Goal: Check status

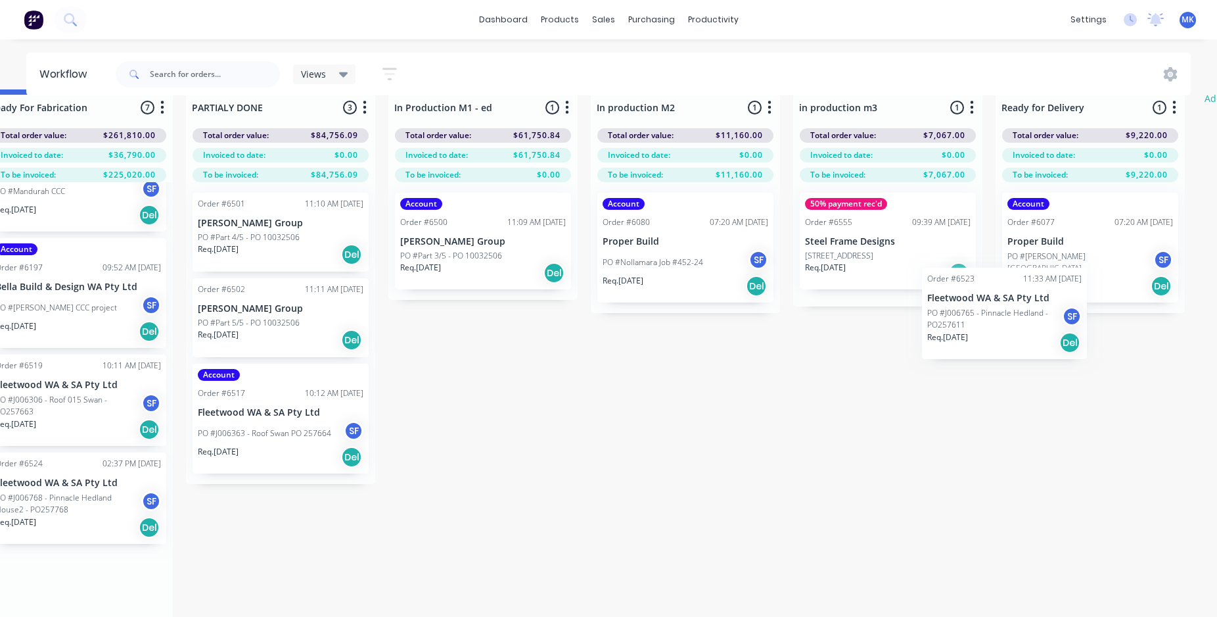
scroll to position [22, 1868]
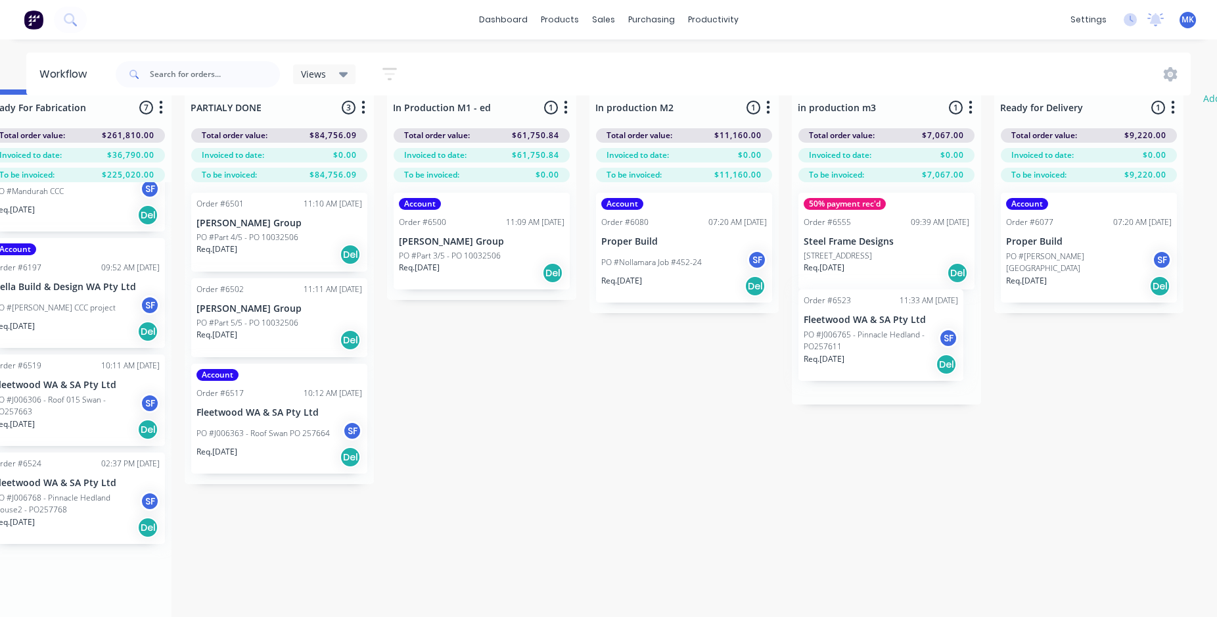
drag, startPoint x: 115, startPoint y: 424, endPoint x: 853, endPoint y: 337, distance: 742.6
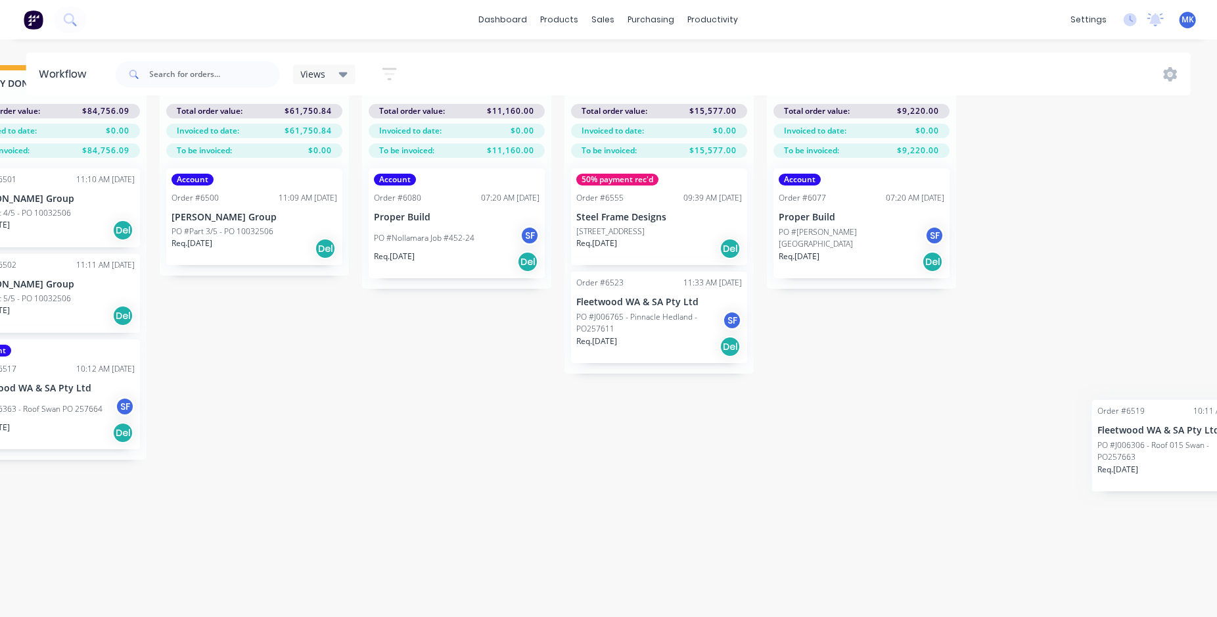
scroll to position [58, 2119]
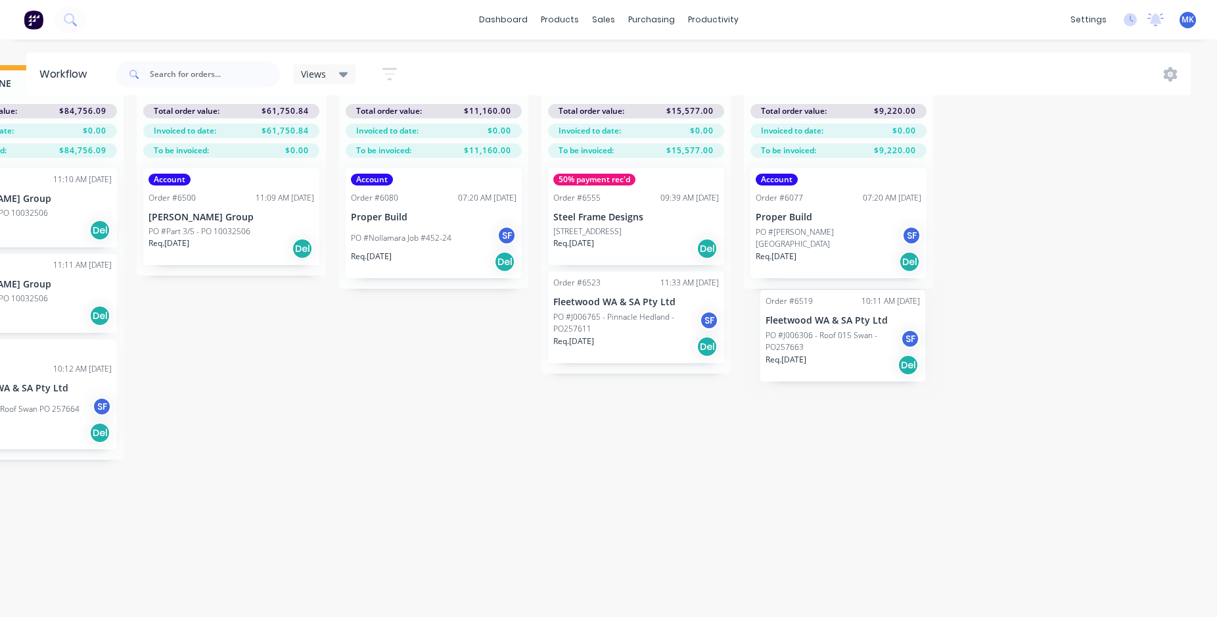
drag, startPoint x: 149, startPoint y: 511, endPoint x: 853, endPoint y: 348, distance: 722.5
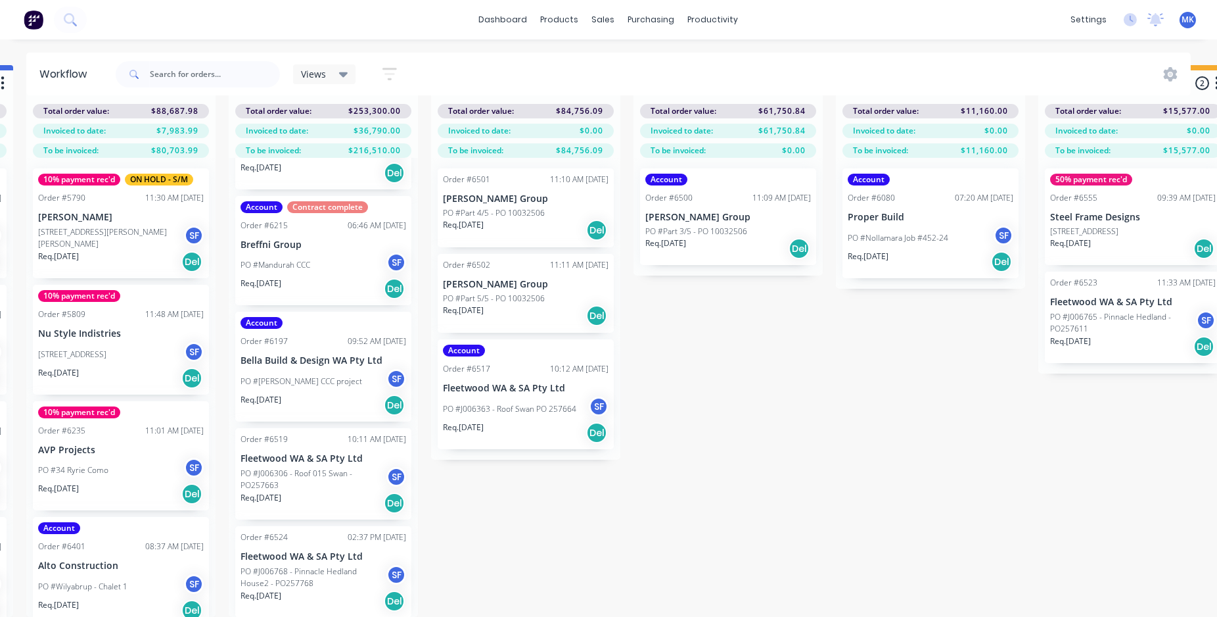
scroll to position [58, 1581]
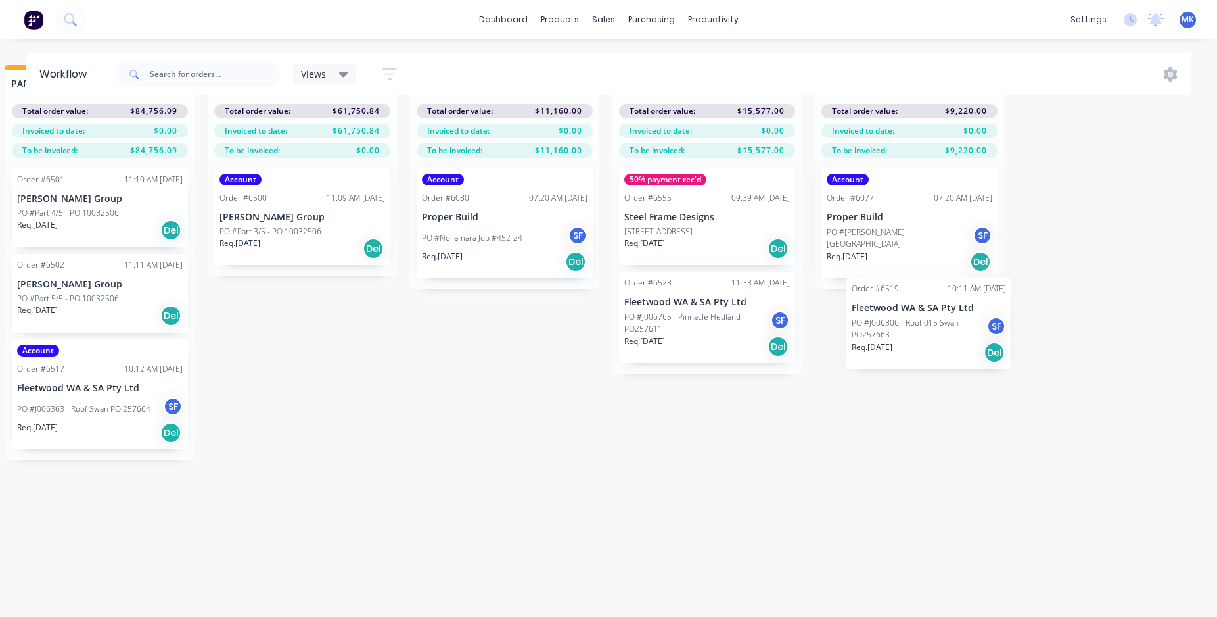
drag, startPoint x: 345, startPoint y: 461, endPoint x: 924, endPoint y: 321, distance: 595.8
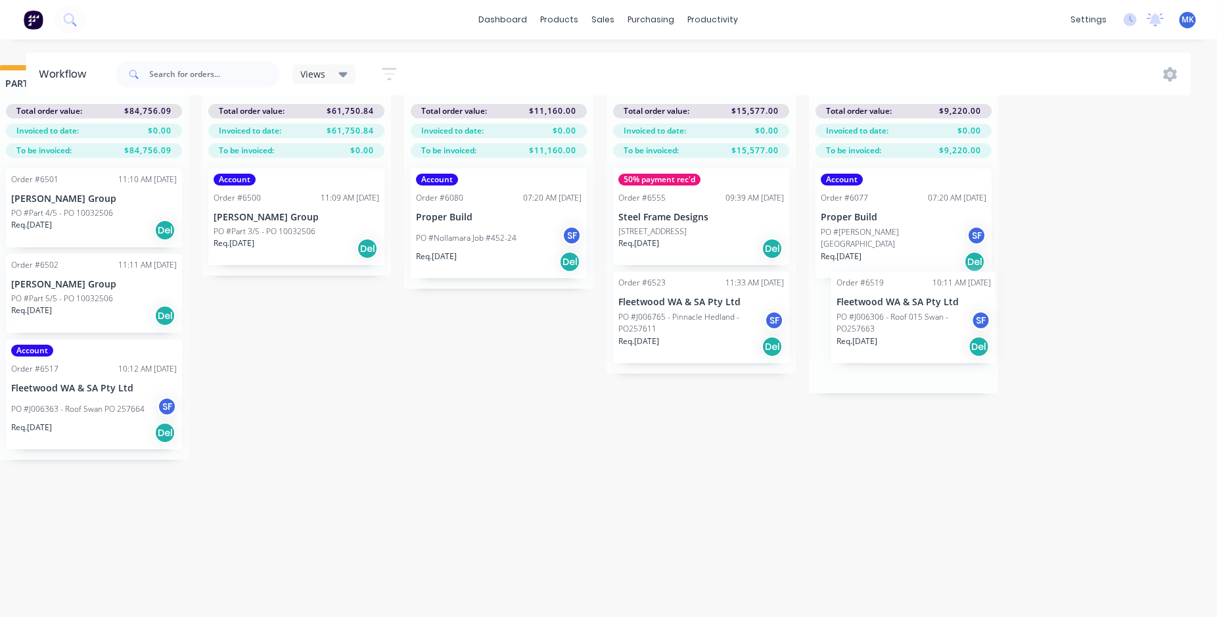
scroll to position [58, 2055]
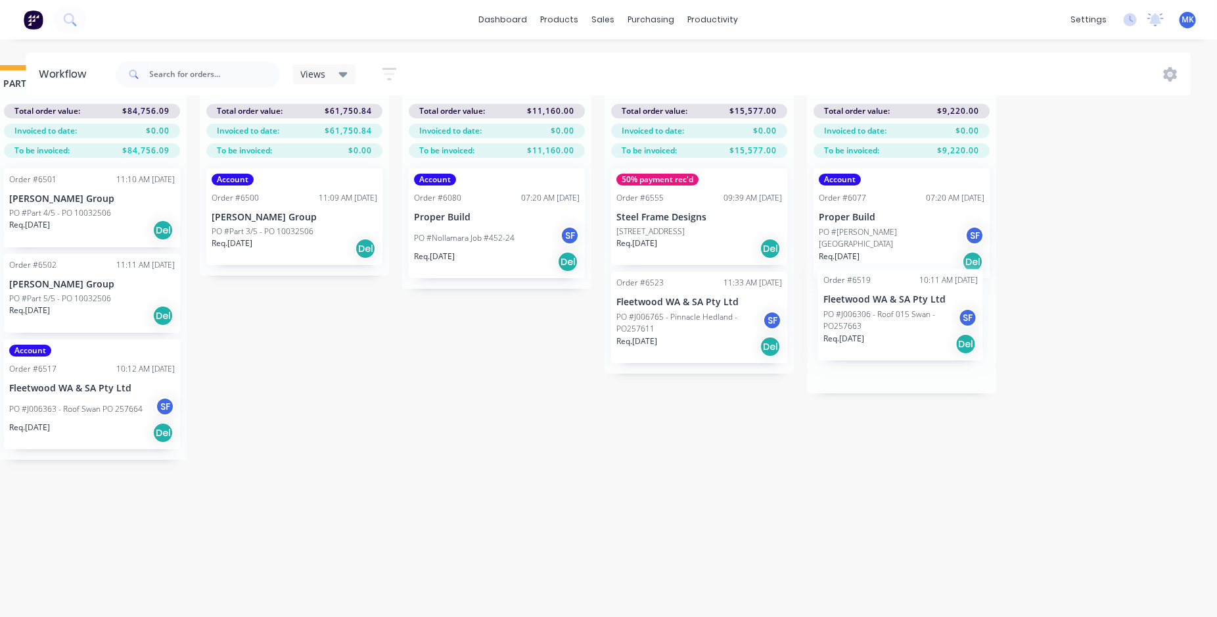
drag, startPoint x: 495, startPoint y: 467, endPoint x: 869, endPoint y: 323, distance: 400.8
click at [881, 387] on div "Mark as Delivered" at bounding box center [921, 386] width 132 height 27
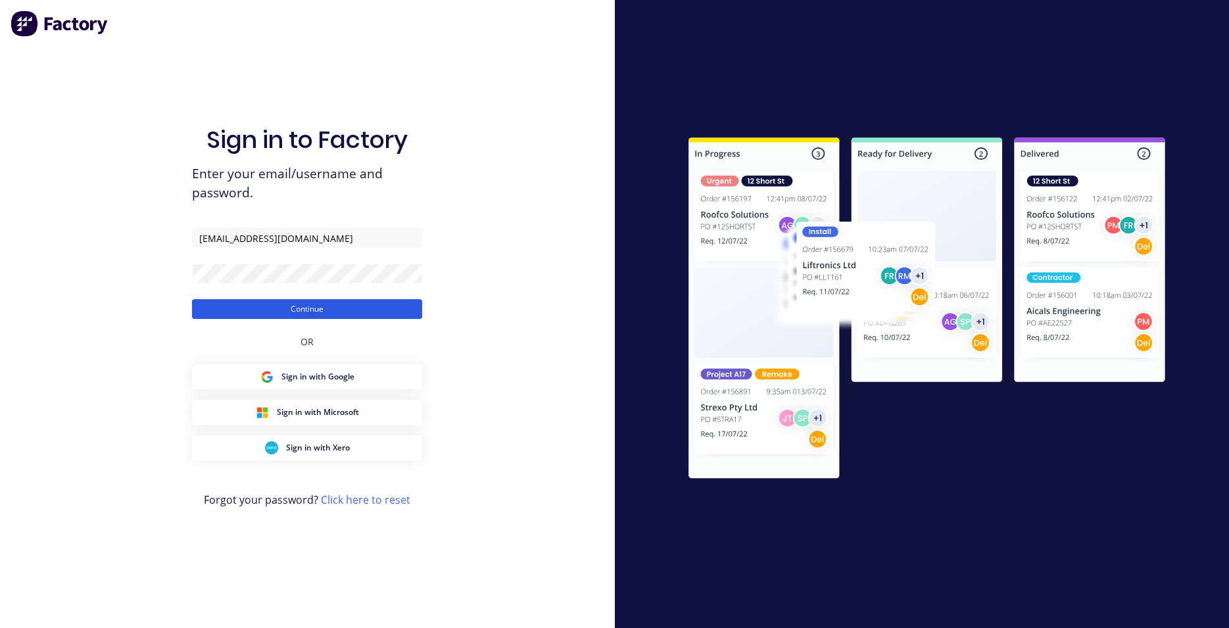
click at [311, 309] on button "Continue" at bounding box center [307, 309] width 230 height 20
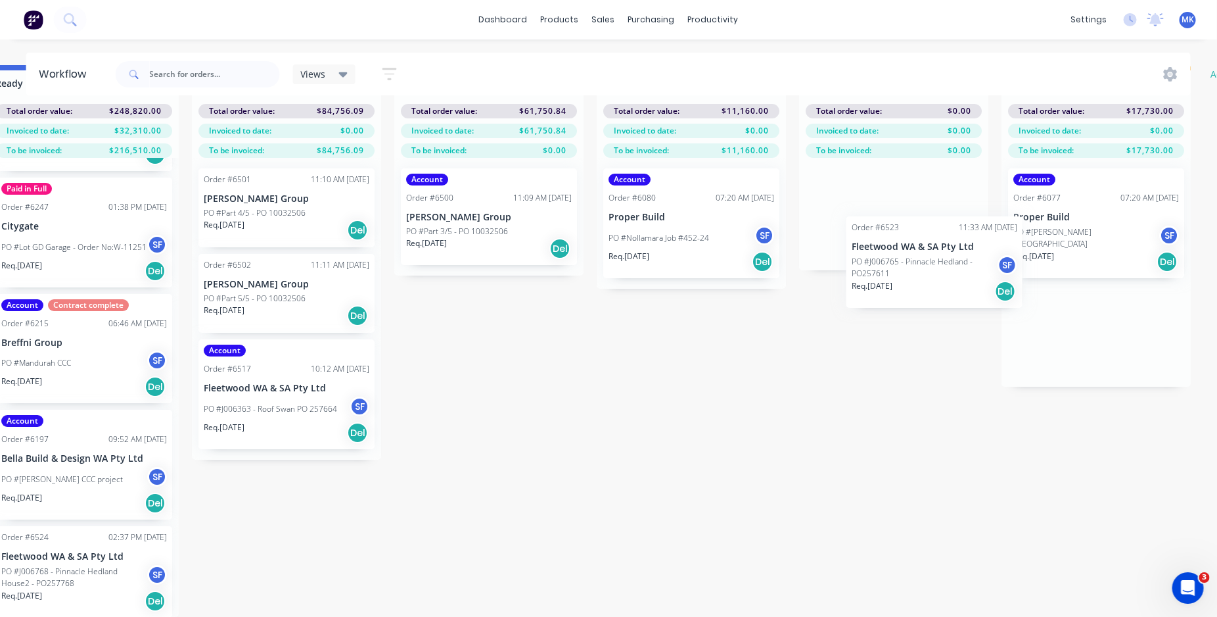
scroll to position [58, 1863]
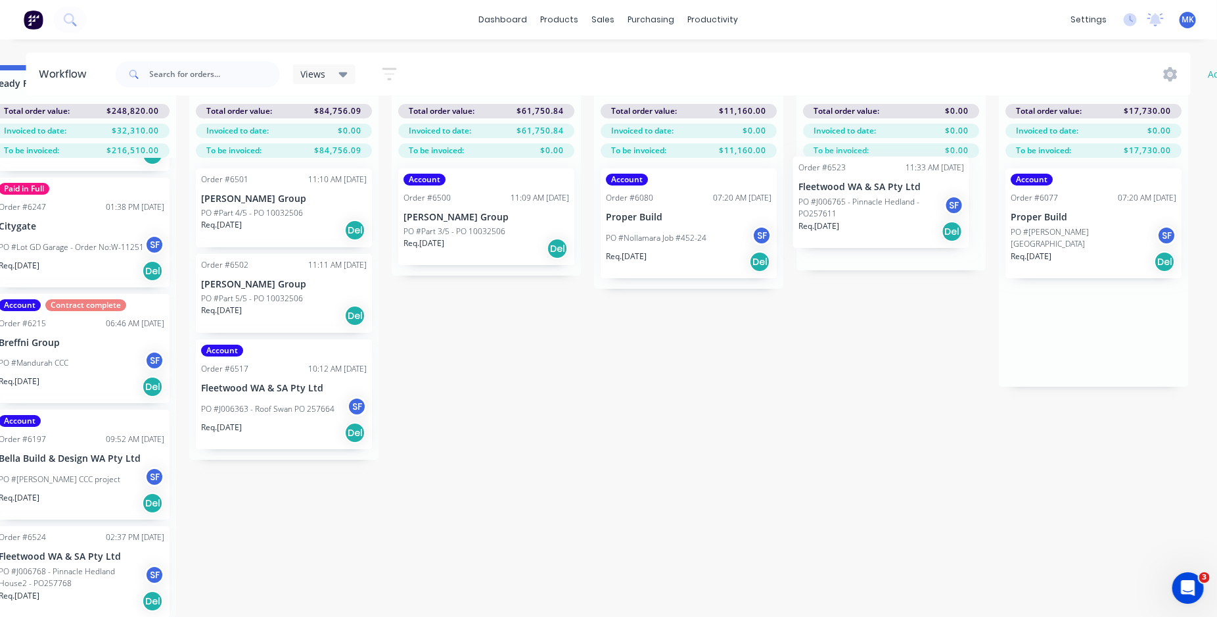
drag, startPoint x: 1099, startPoint y: 323, endPoint x: 856, endPoint y: 205, distance: 269.6
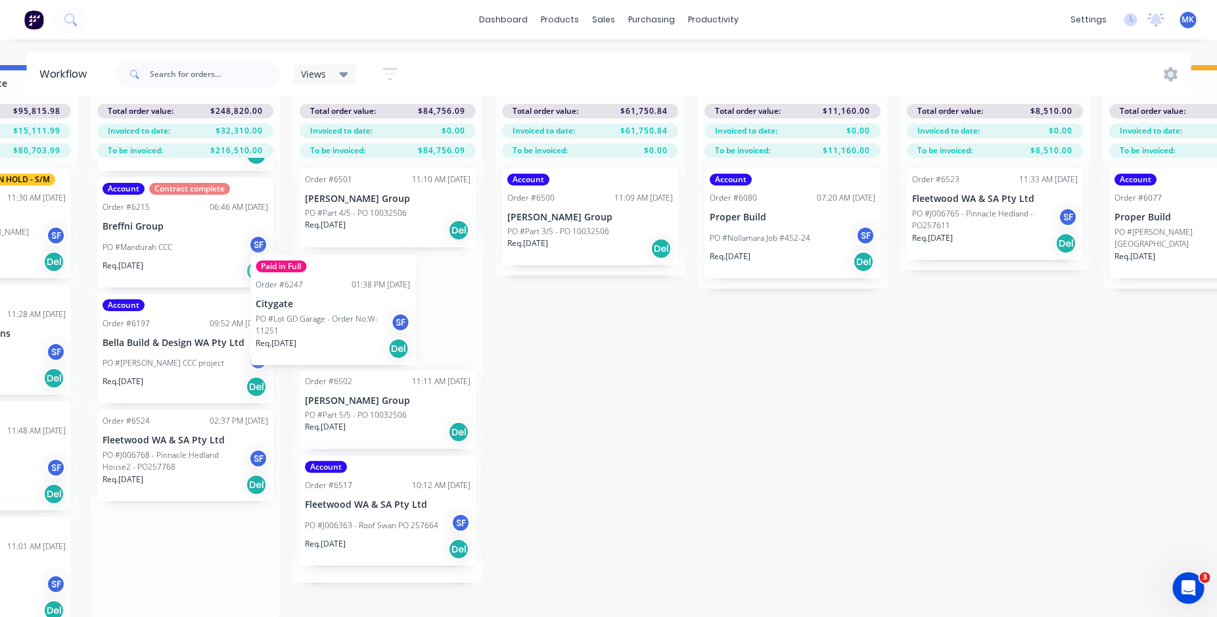
scroll to position [58, 1759]
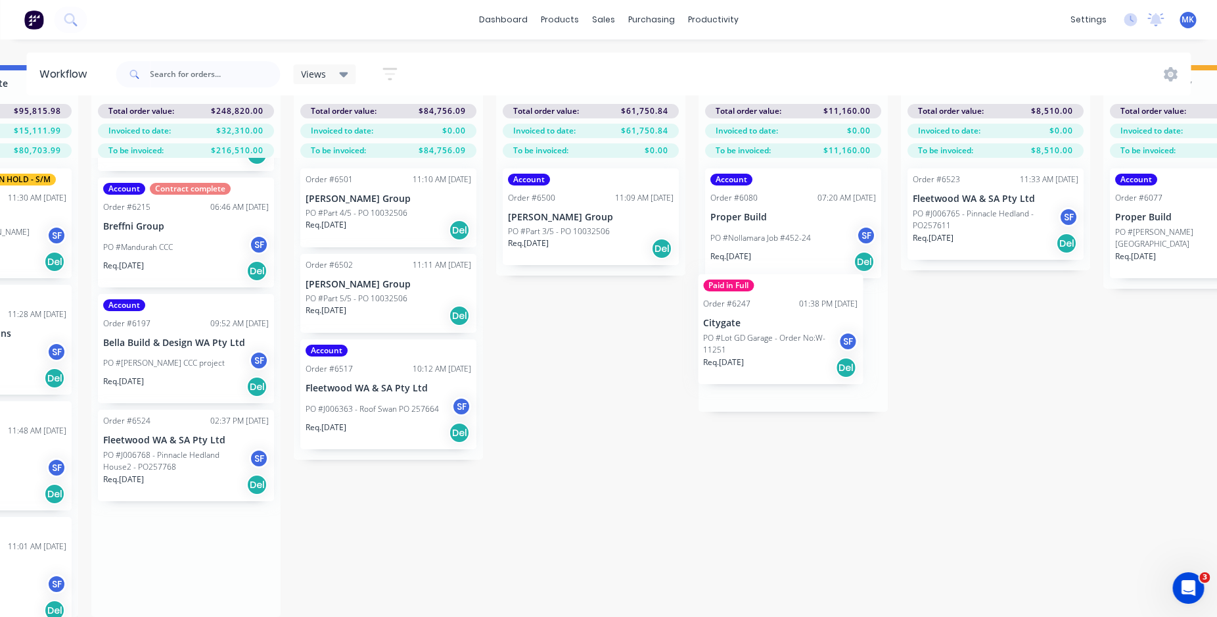
drag, startPoint x: 132, startPoint y: 225, endPoint x: 741, endPoint y: 337, distance: 618.8
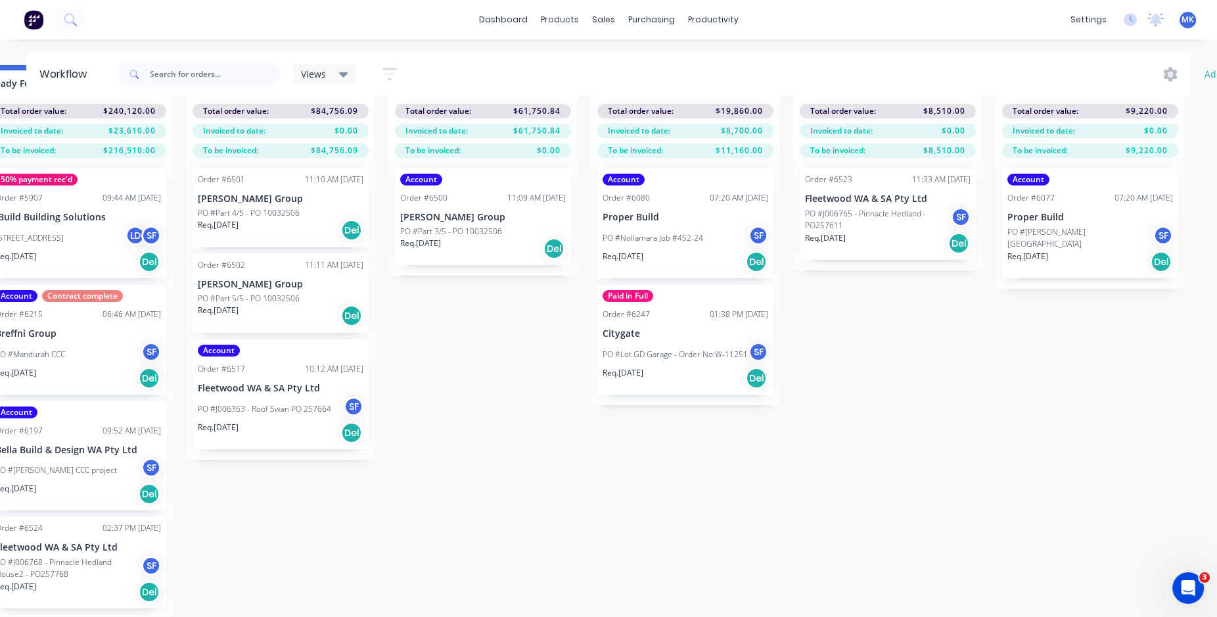
scroll to position [58, 1868]
